Goal: Information Seeking & Learning: Understand process/instructions

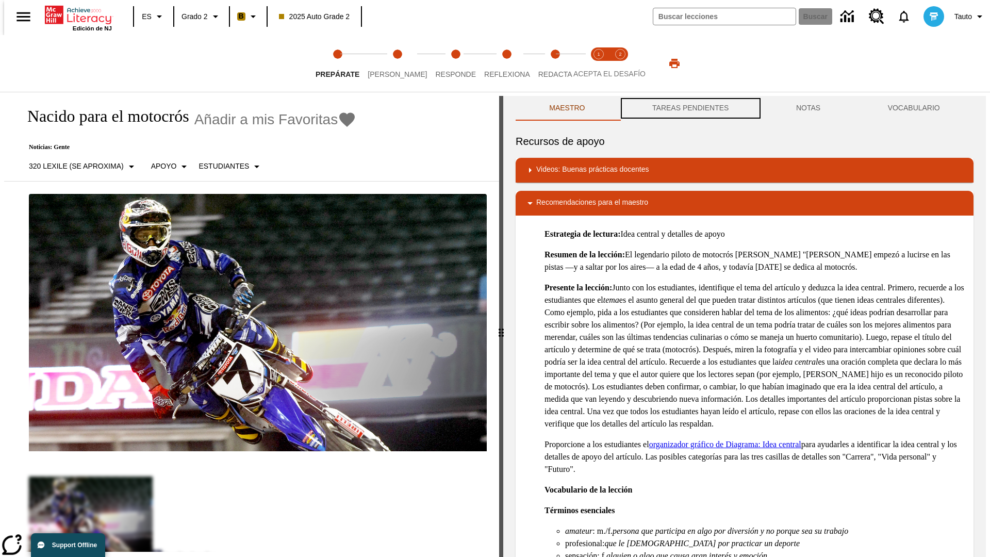
click at [689, 108] on button "TAREAS PENDIENTES" at bounding box center [690, 108] width 144 height 25
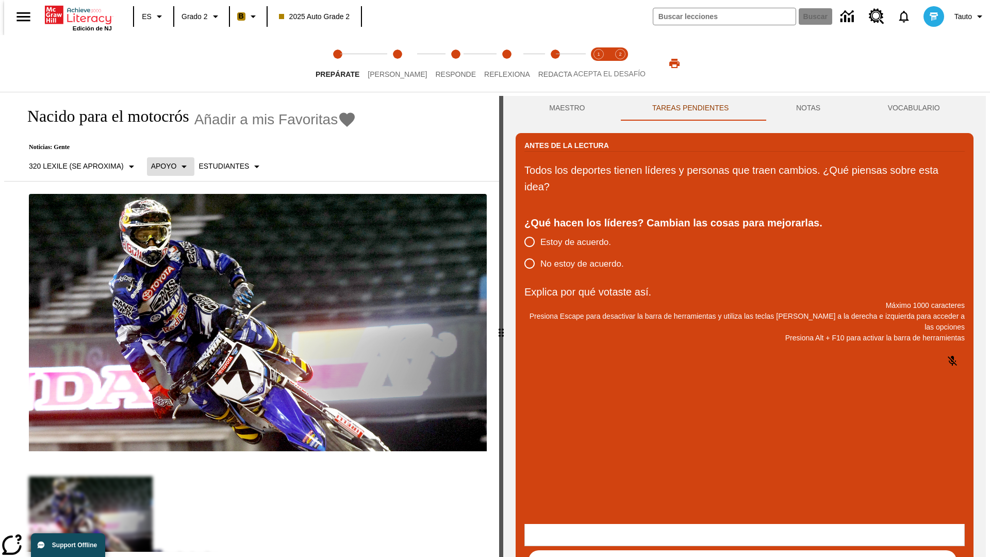
click at [165, 166] on p "Apoyo" at bounding box center [164, 166] width 26 height 11
click at [181, 226] on p "Apoyo" at bounding box center [180, 226] width 61 height 11
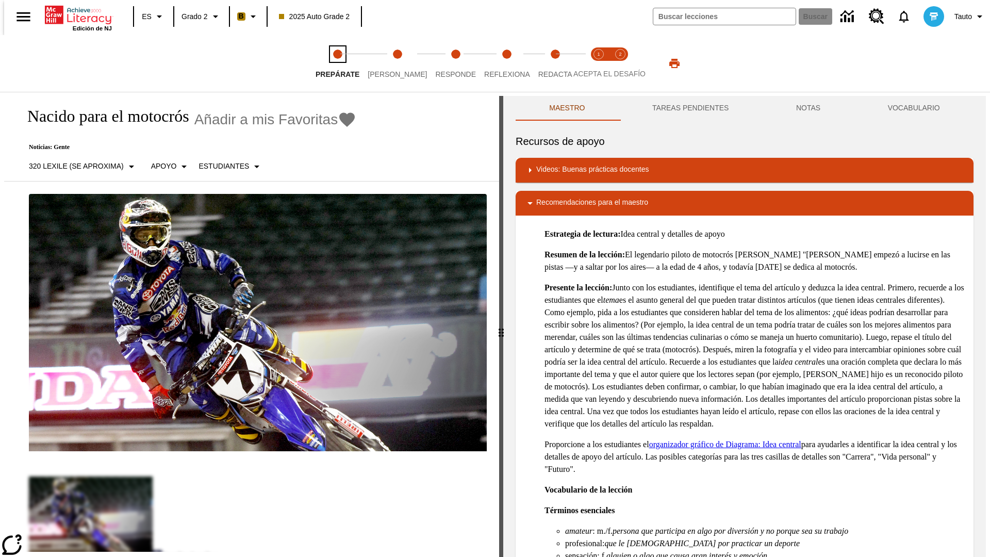
click at [337, 63] on span "Prepárate" at bounding box center [337, 70] width 44 height 19
click at [689, 108] on button "TAREAS PENDIENTES" at bounding box center [690, 108] width 144 height 25
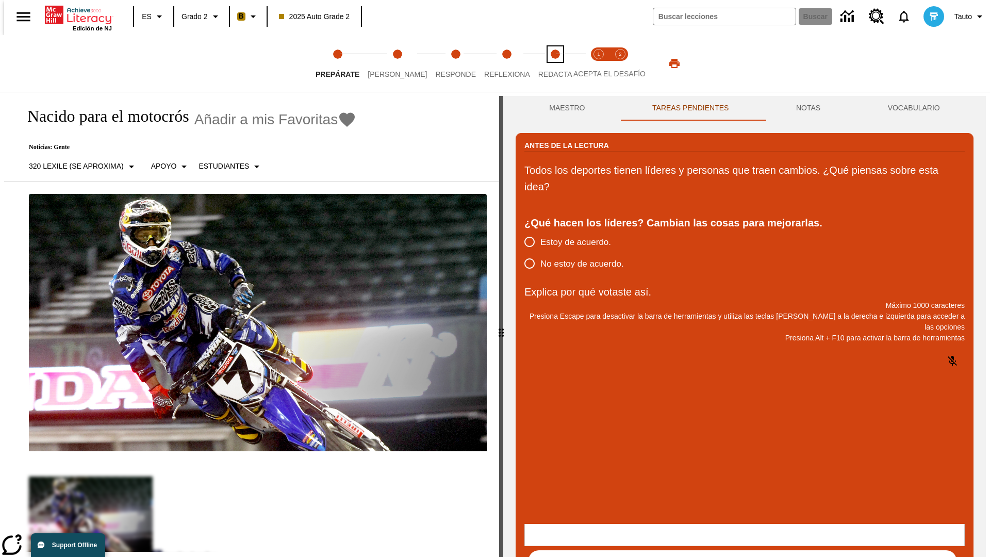
click at [544, 63] on span "Redacta" at bounding box center [555, 70] width 34 height 19
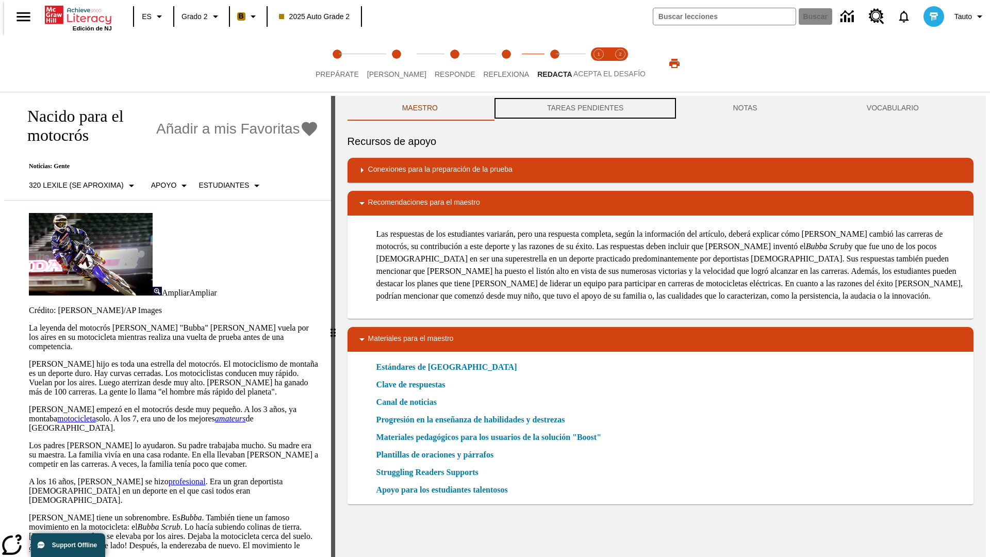
scroll to position [1, 0]
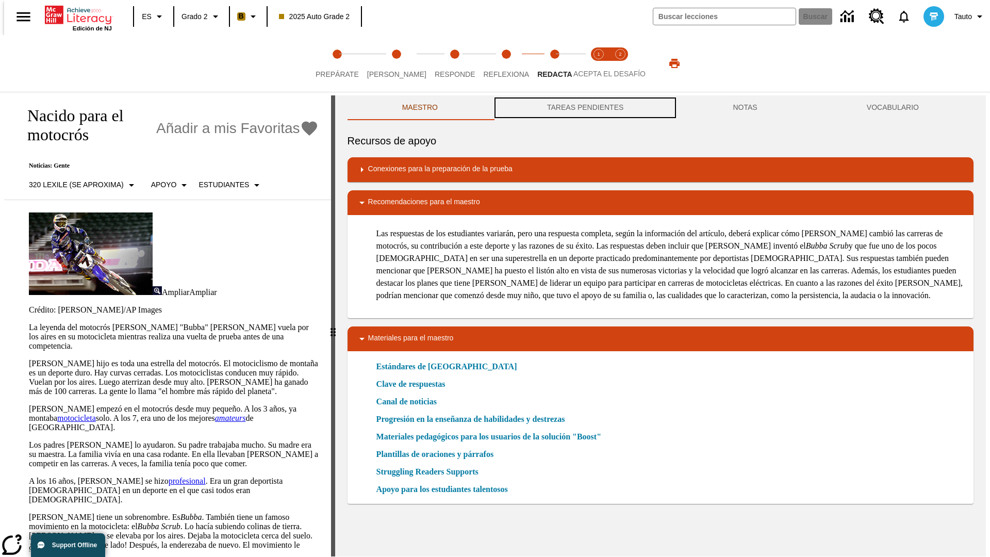
click at [584, 108] on button "TAREAS PENDIENTES" at bounding box center [585, 107] width 186 height 25
